Goal: Task Accomplishment & Management: Complete application form

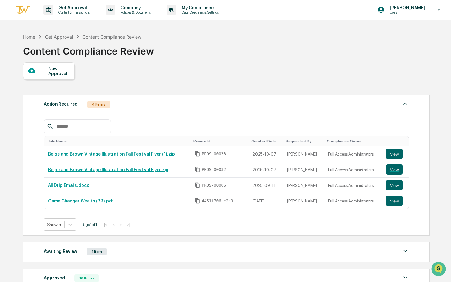
click at [39, 71] on div at bounding box center [38, 71] width 20 height 8
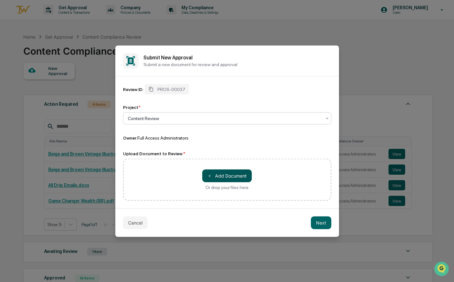
click at [212, 177] on button "＋ Add Document" at bounding box center [226, 175] width 49 height 13
click at [226, 180] on button "＋ Add Document" at bounding box center [226, 175] width 49 height 13
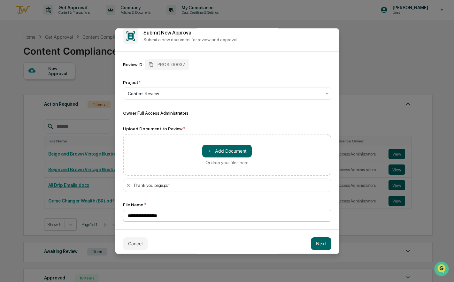
scroll to position [12, 0]
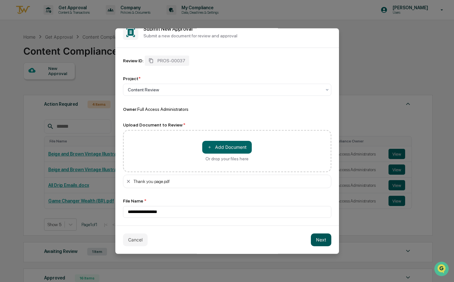
click at [313, 238] on button "Next" at bounding box center [321, 239] width 20 height 13
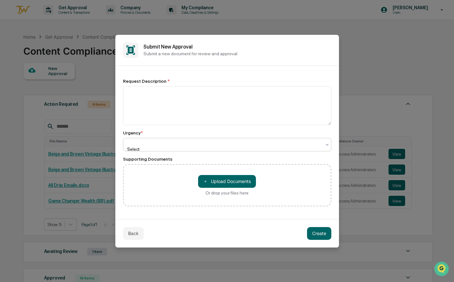
click at [178, 146] on div at bounding box center [225, 143] width 194 height 6
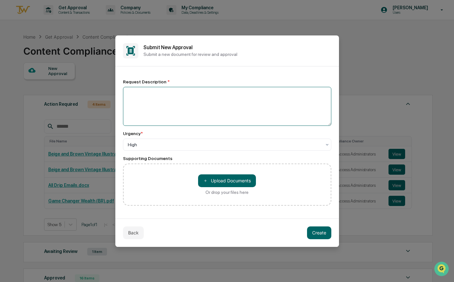
click at [172, 110] on textarea at bounding box center [227, 106] width 208 height 39
paste textarea "**********"
type textarea "**********"
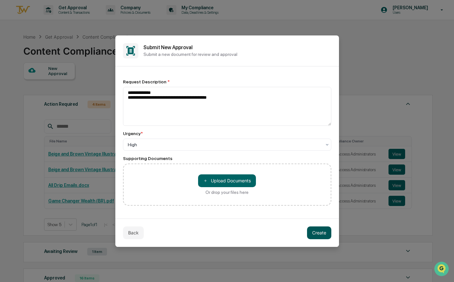
click at [323, 228] on button "Create" at bounding box center [319, 232] width 24 height 13
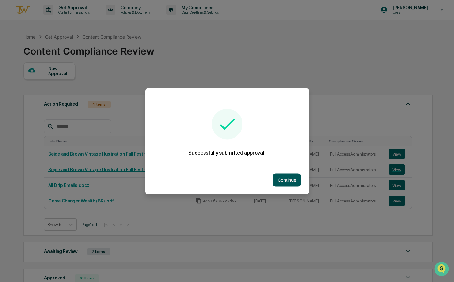
click at [290, 179] on button "Continue" at bounding box center [286, 179] width 29 height 13
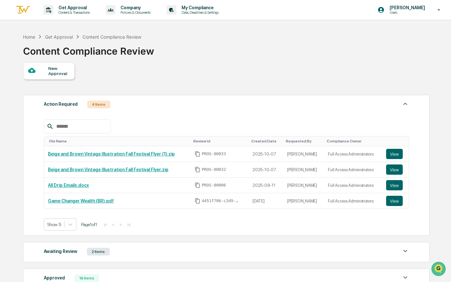
click at [57, 73] on div "New Approval" at bounding box center [58, 71] width 21 height 10
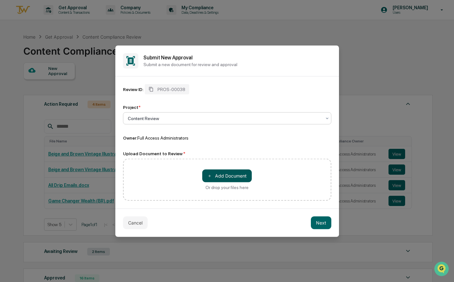
click at [219, 172] on button "＋ Add Document" at bounding box center [226, 175] width 49 height 13
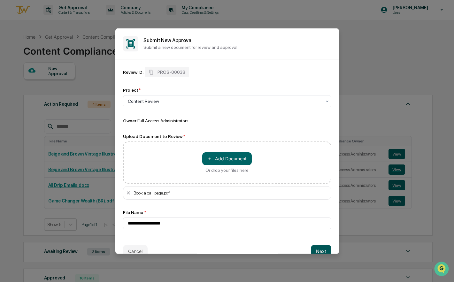
click at [325, 245] on button "Next" at bounding box center [321, 251] width 20 height 13
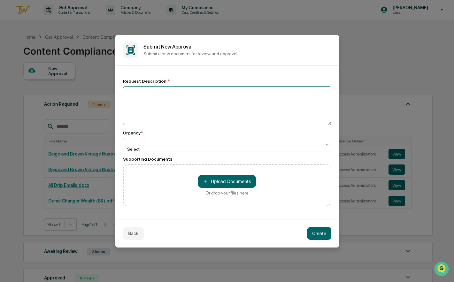
click at [157, 103] on textarea at bounding box center [227, 105] width 208 height 39
type textarea "*"
paste textarea "**********"
type textarea "**********"
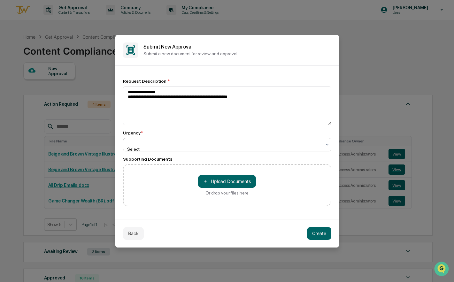
click at [272, 145] on div at bounding box center [225, 143] width 194 height 6
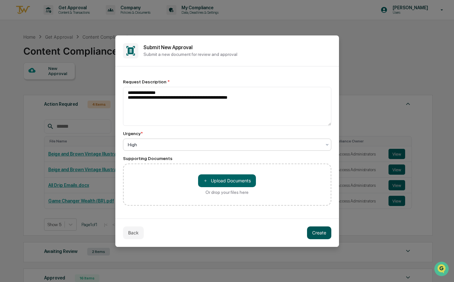
click at [316, 230] on button "Create" at bounding box center [319, 232] width 24 height 13
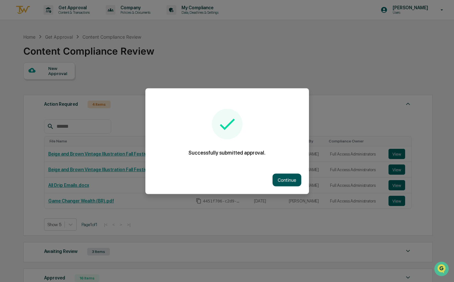
click at [280, 176] on button "Continue" at bounding box center [286, 179] width 29 height 13
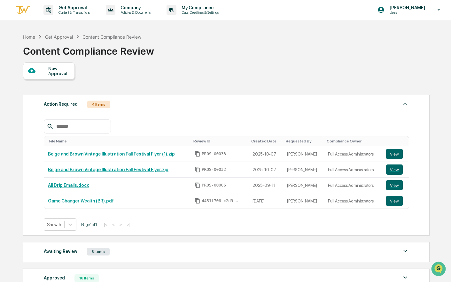
click at [66, 75] on div "New Approval" at bounding box center [58, 71] width 21 height 10
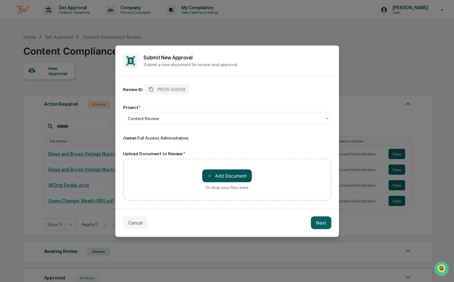
click at [229, 179] on button "＋ Add Document" at bounding box center [226, 175] width 49 height 13
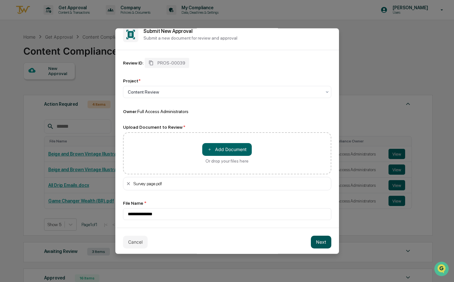
scroll to position [12, 0]
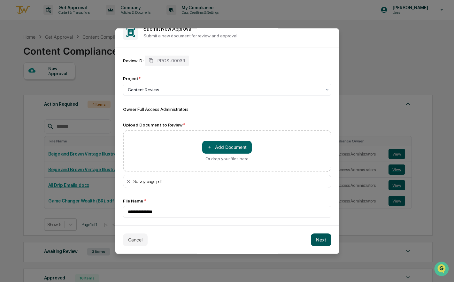
click at [318, 239] on button "Next" at bounding box center [321, 239] width 20 height 13
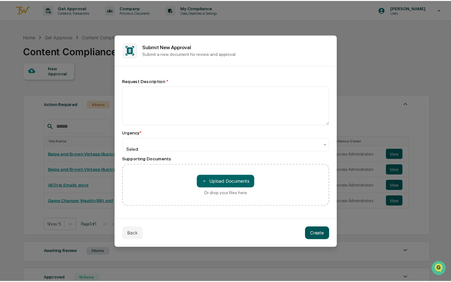
scroll to position [0, 0]
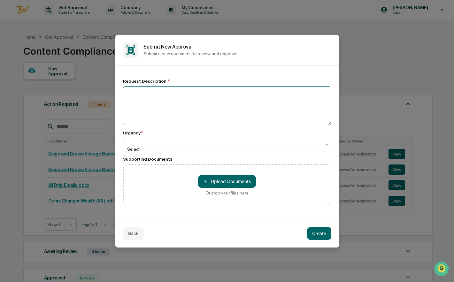
click at [192, 110] on textarea at bounding box center [227, 105] width 208 height 39
paste textarea "**********"
type textarea "**********"
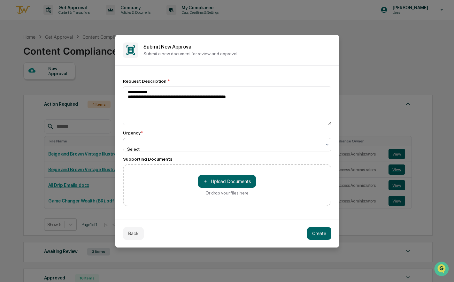
click at [155, 145] on div at bounding box center [225, 143] width 194 height 6
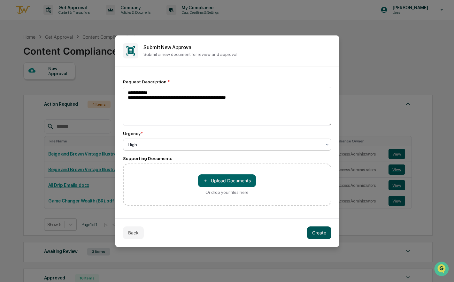
click at [317, 232] on button "Create" at bounding box center [319, 232] width 24 height 13
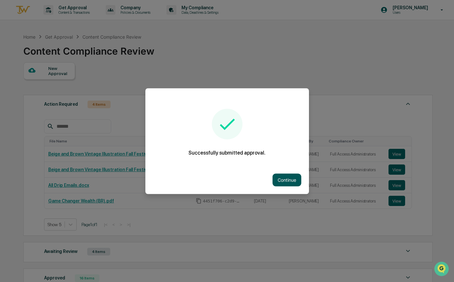
click at [285, 178] on button "Continue" at bounding box center [286, 179] width 29 height 13
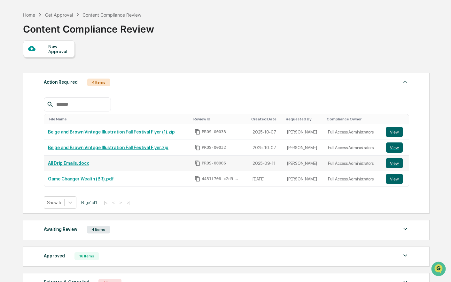
scroll to position [32, 0]
